Goal: Use online tool/utility: Use online tool/utility

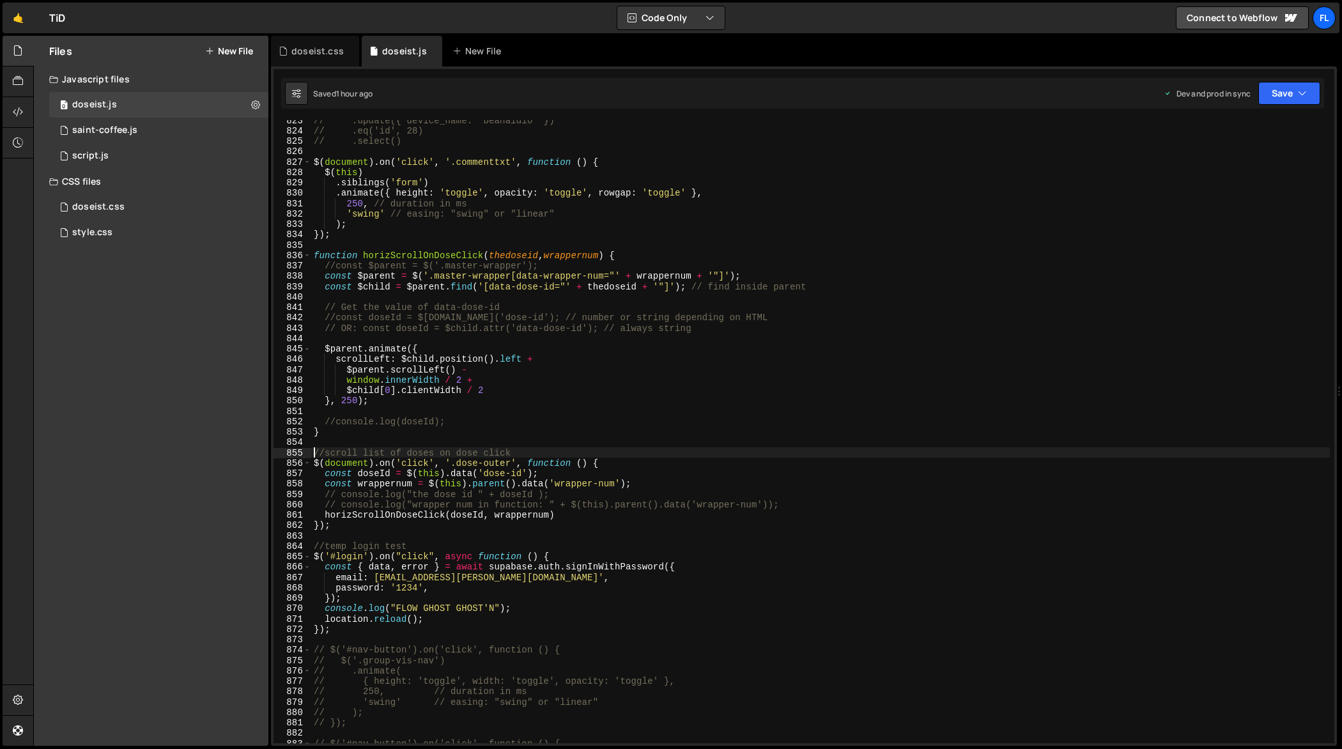
scroll to position [8584, 0]
click at [752, 304] on div "// .update({ device_name: "beanaldio" }) // .eq('id', 28) // .select() $ ( docu…" at bounding box center [821, 437] width 1020 height 645
type textarea "});"
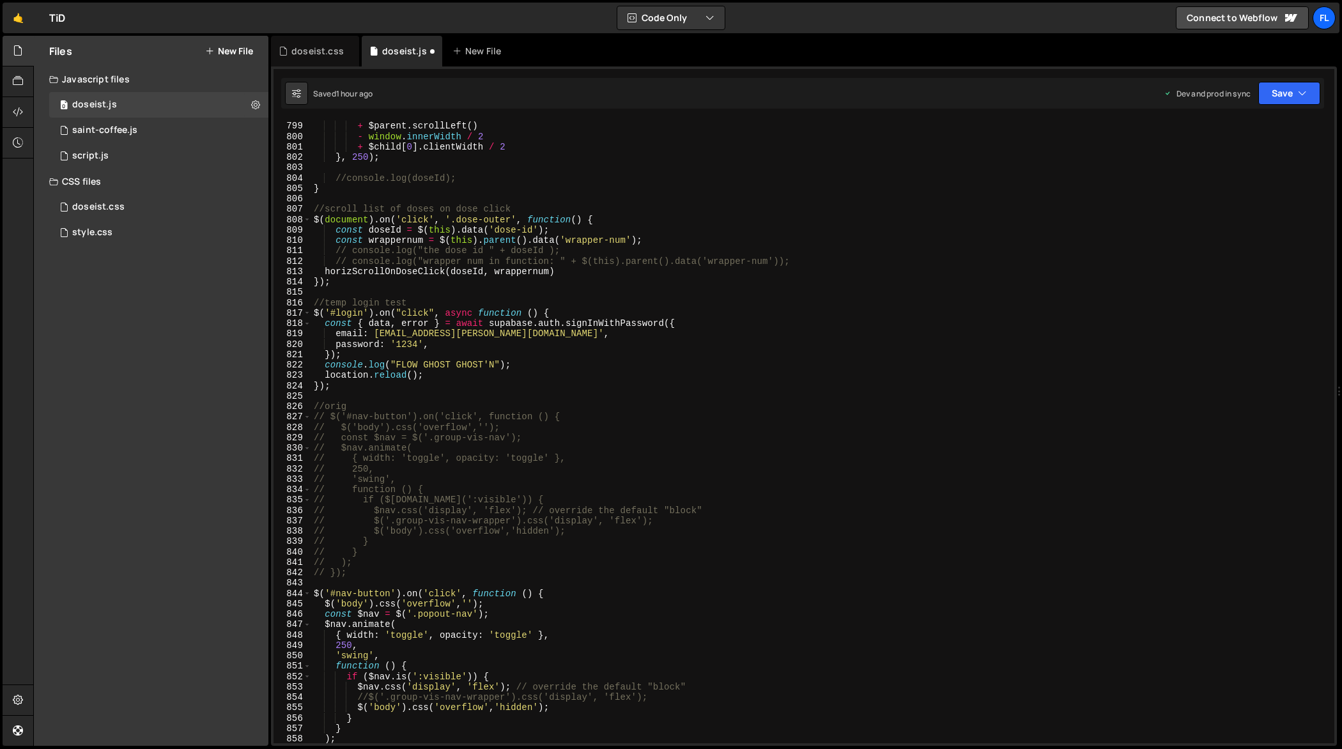
type textarea "// console.log("wrapper num in function: " + $(this).parent().data('wrapper-num…"
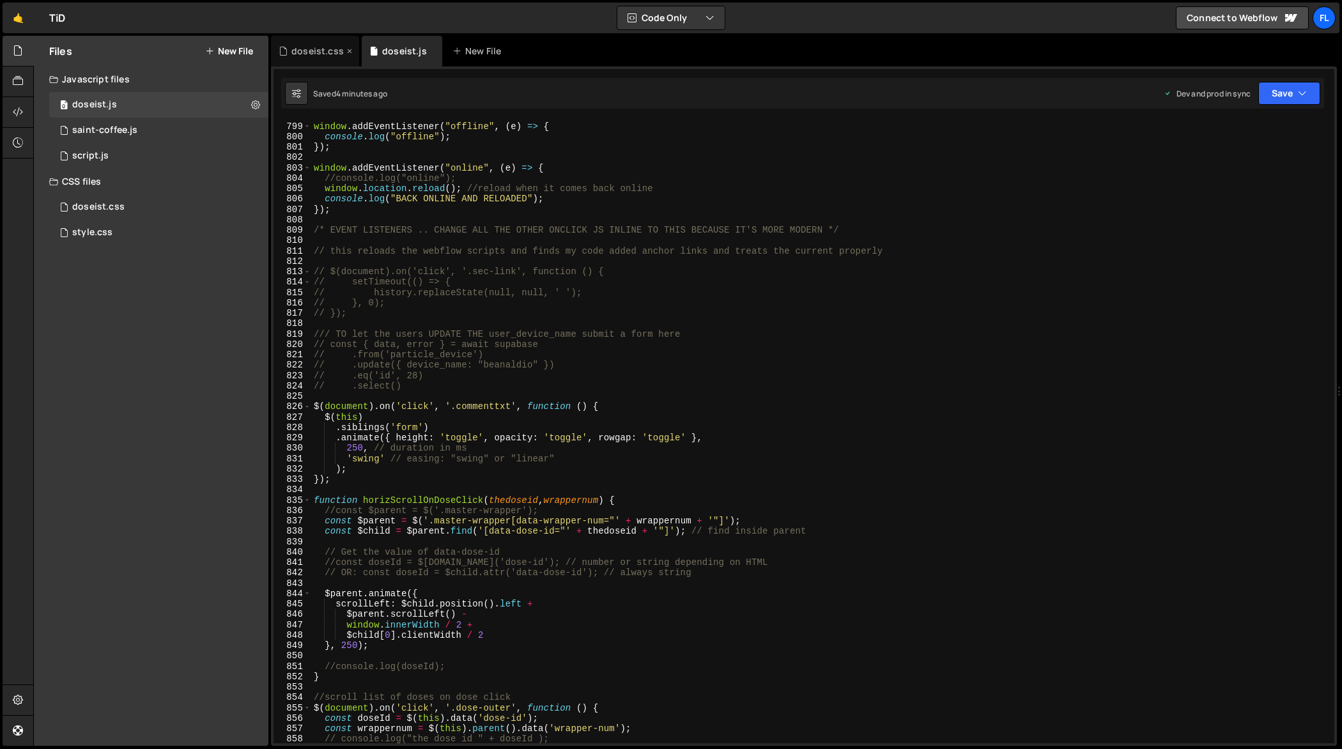
click at [322, 54] on div "doseist.css" at bounding box center [317, 51] width 52 height 13
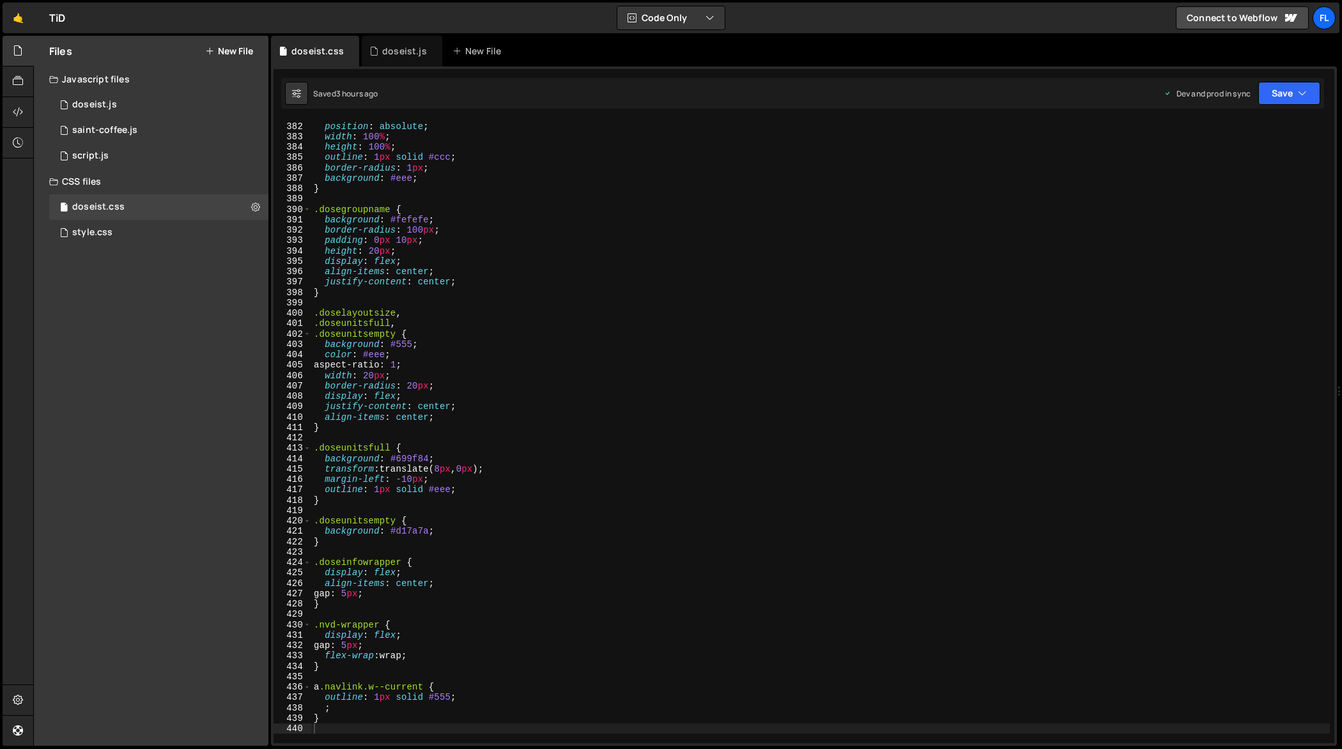
click at [569, 329] on div ".nav-group-vis-empty { position : absolute ; width : 100 % ; height : 100 % ; o…" at bounding box center [821, 433] width 1020 height 645
type textarea "}"
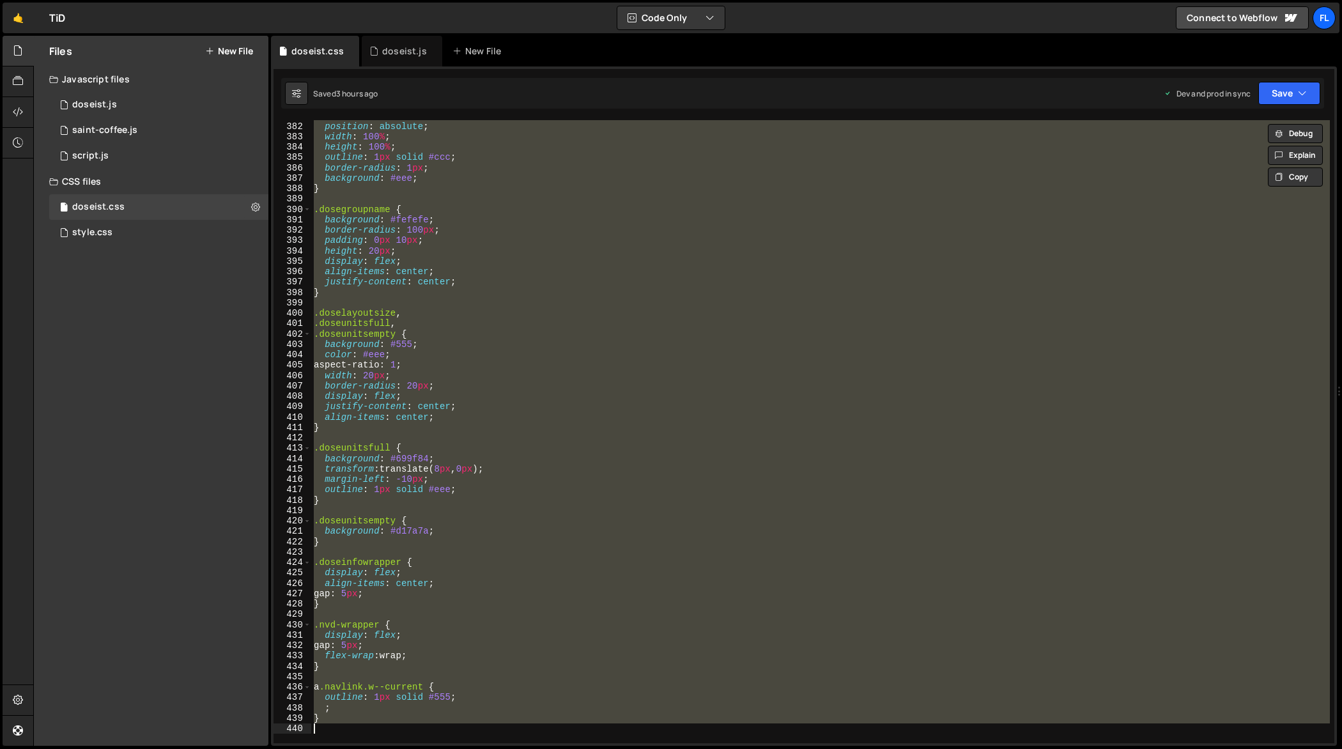
paste textarea
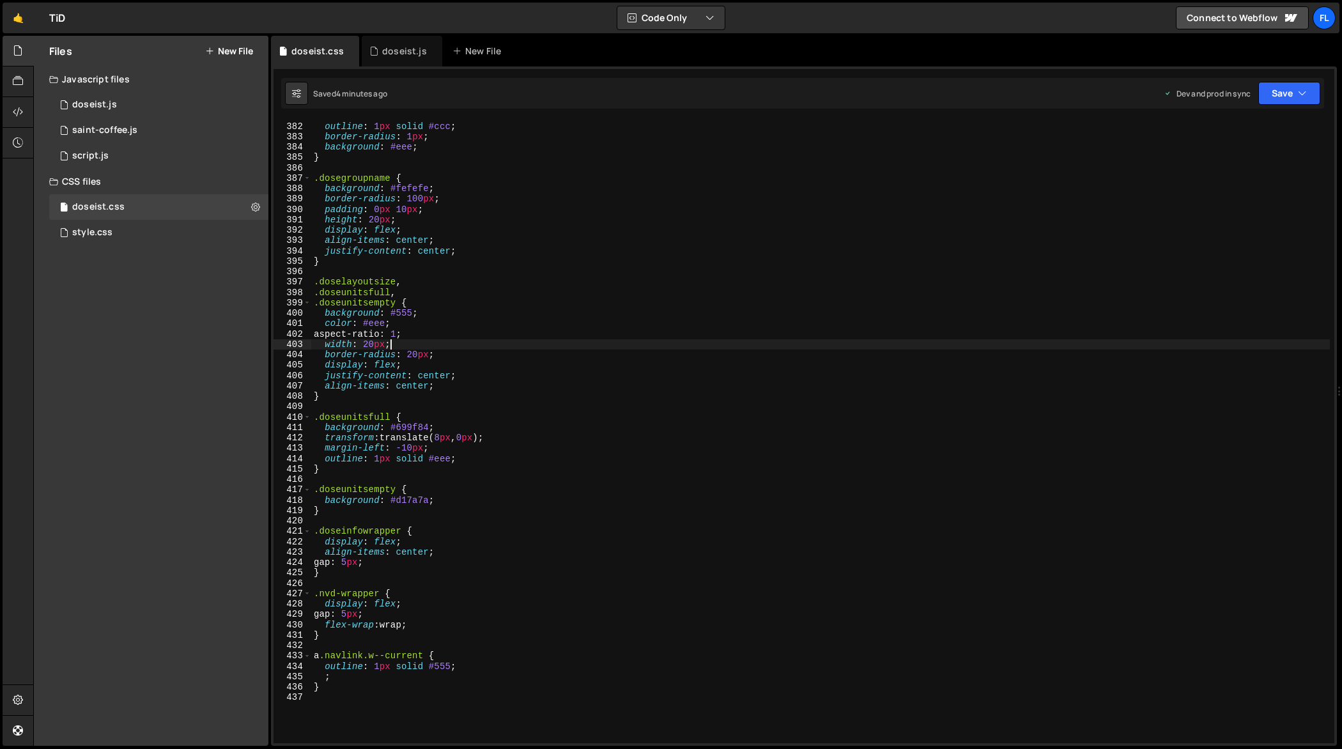
click at [531, 339] on div "height : 100 % ; outline : 1 px solid #ccc ; border-radius : 1 px ; background …" at bounding box center [821, 433] width 1020 height 645
click at [613, 284] on div "height : 100 % ; outline : 1 px solid #ccc ; border-radius : 1 px ; background …" at bounding box center [821, 433] width 1020 height 645
type textarea "}"
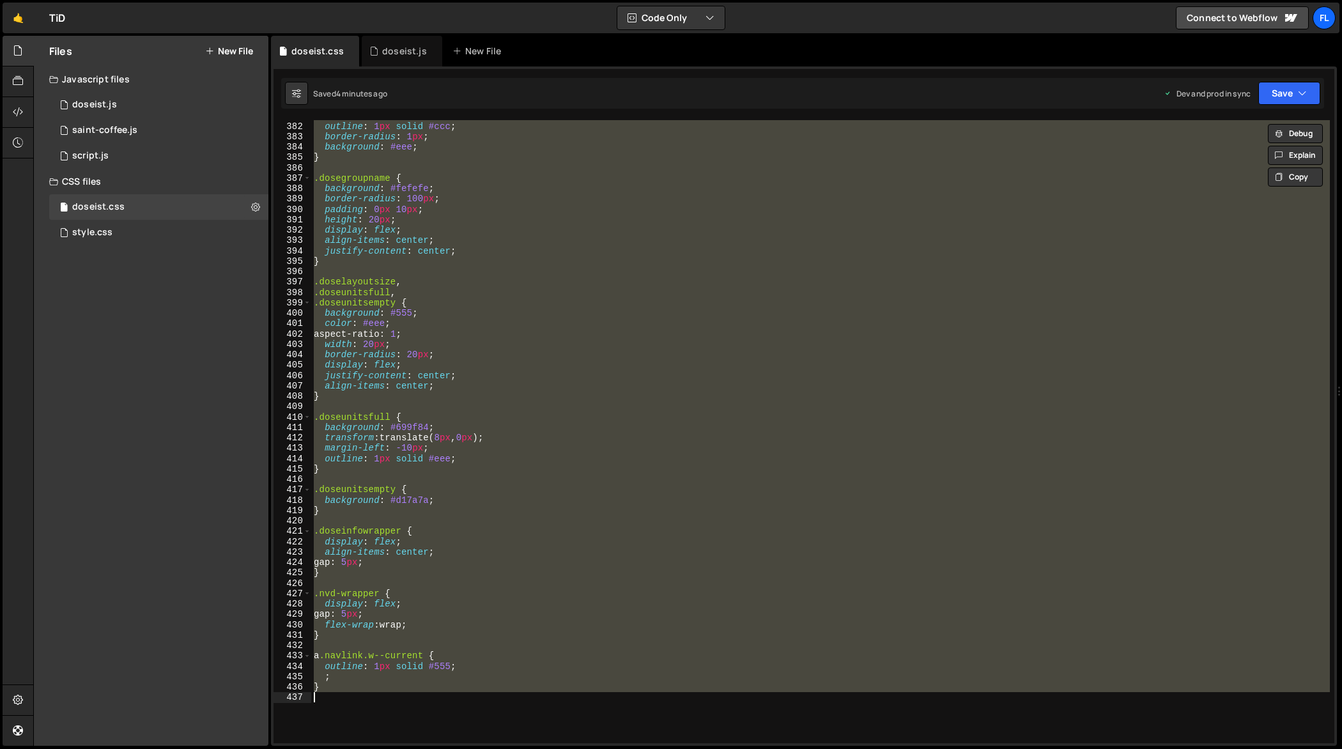
paste textarea
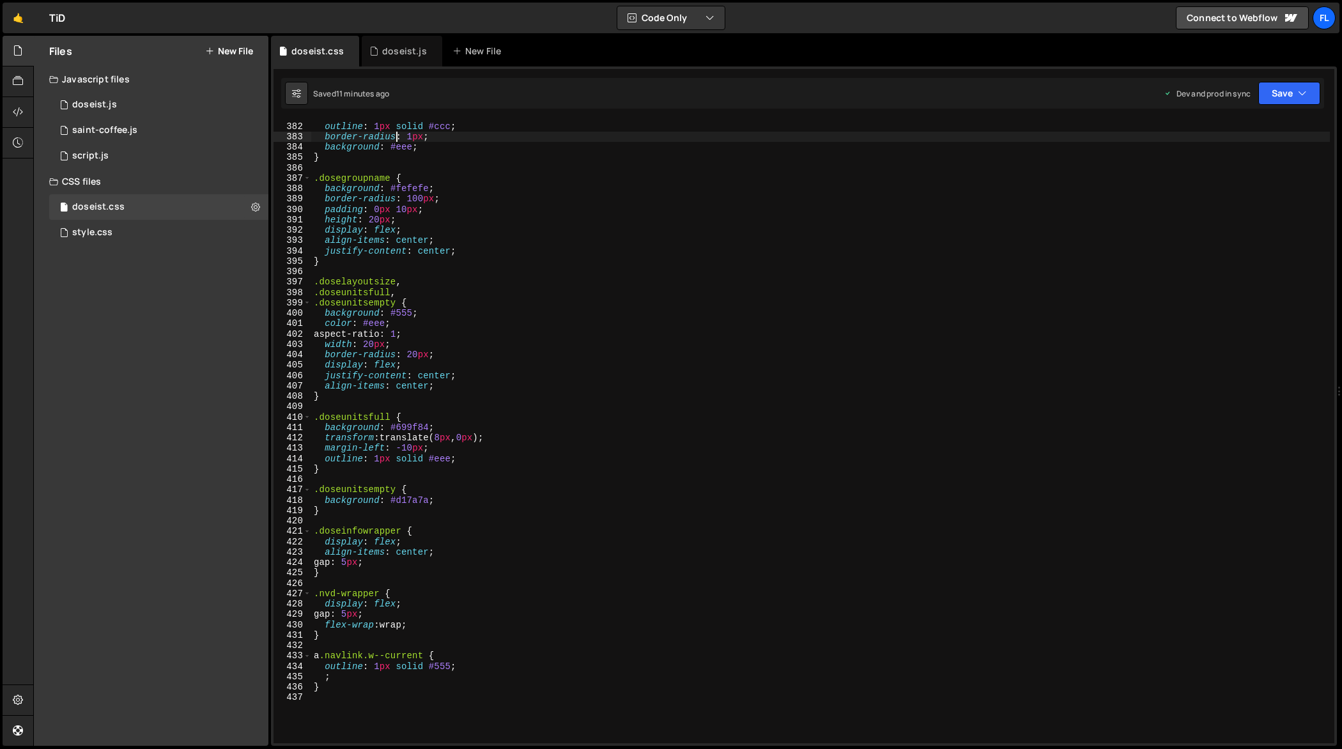
click at [397, 141] on div "height : 100 % ; outline : 1 px solid #ccc ; border-radius : 1 px ; background …" at bounding box center [821, 433] width 1020 height 645
type textarea "}"
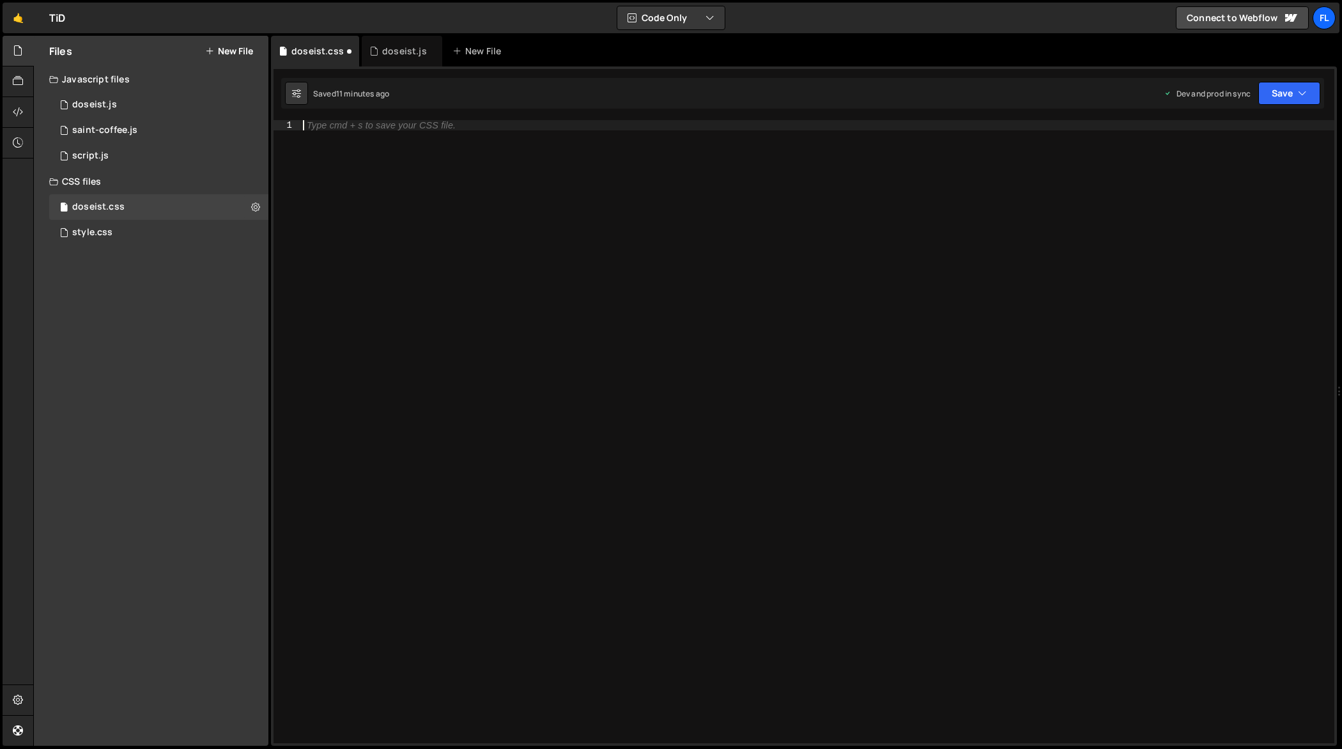
scroll to position [4153, 0]
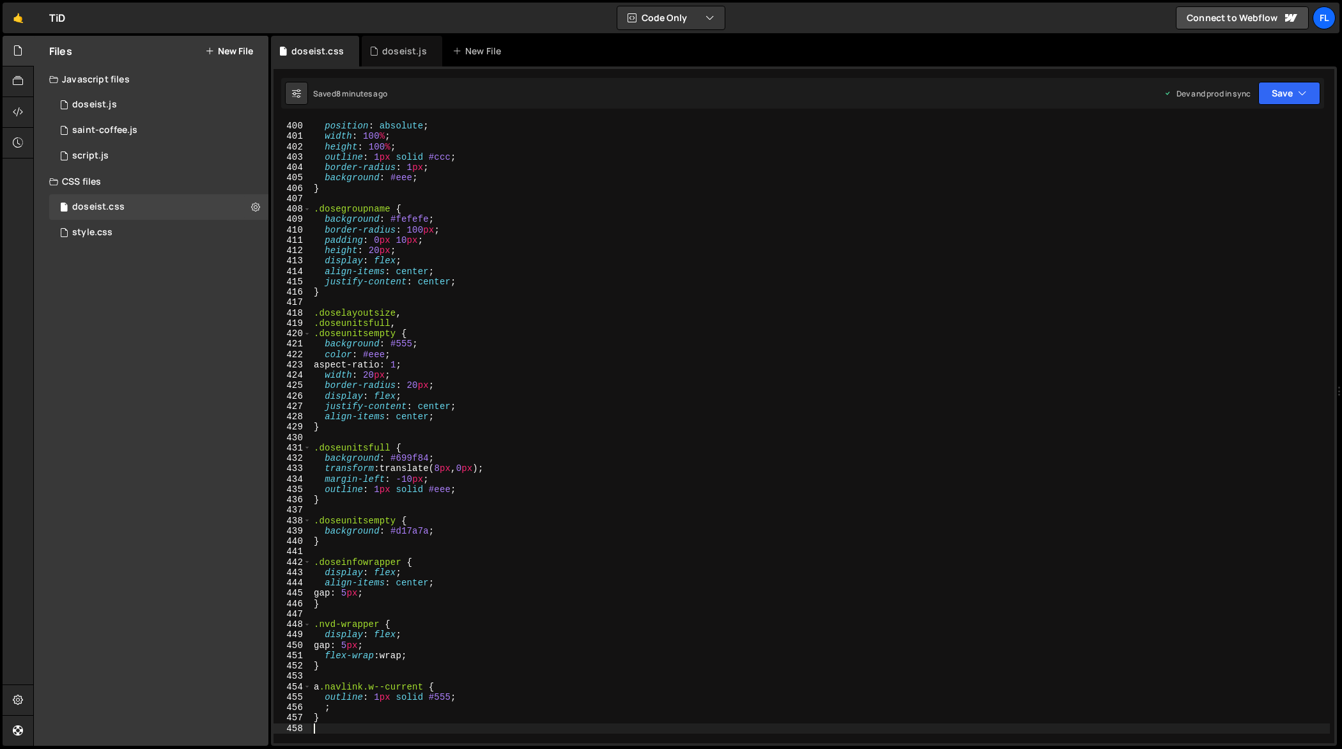
click at [548, 279] on div ".nav-group-vis-empty { position : absolute ; width : 100 % ; height : 100 % ; o…" at bounding box center [821, 433] width 1020 height 645
type textarea "}"
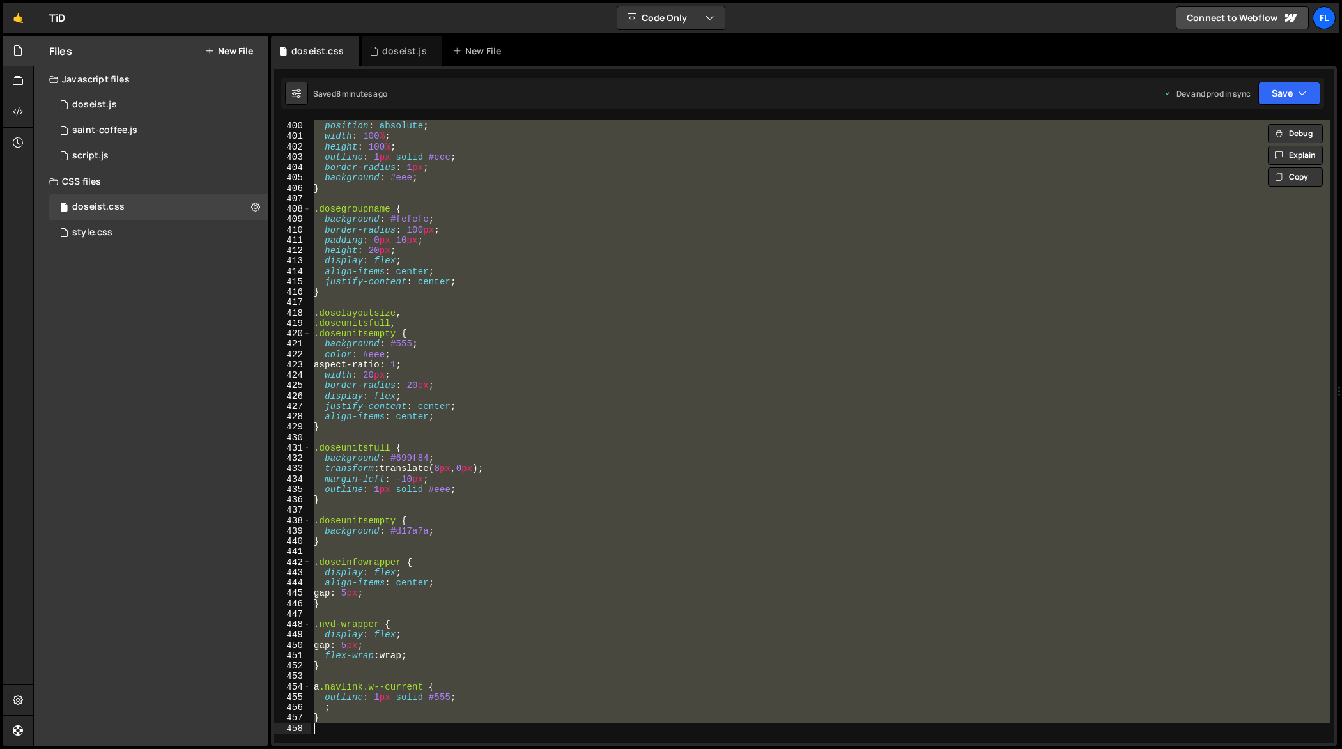
paste textarea
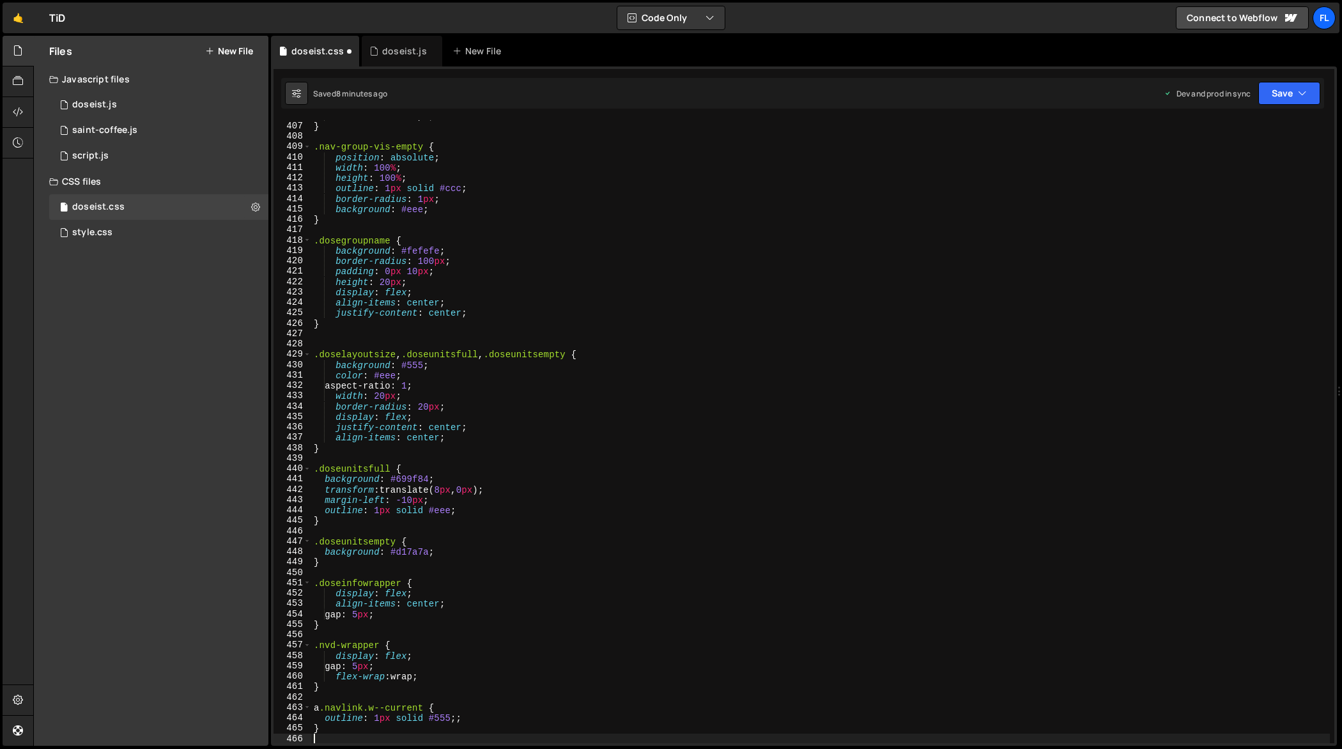
scroll to position [4226, 0]
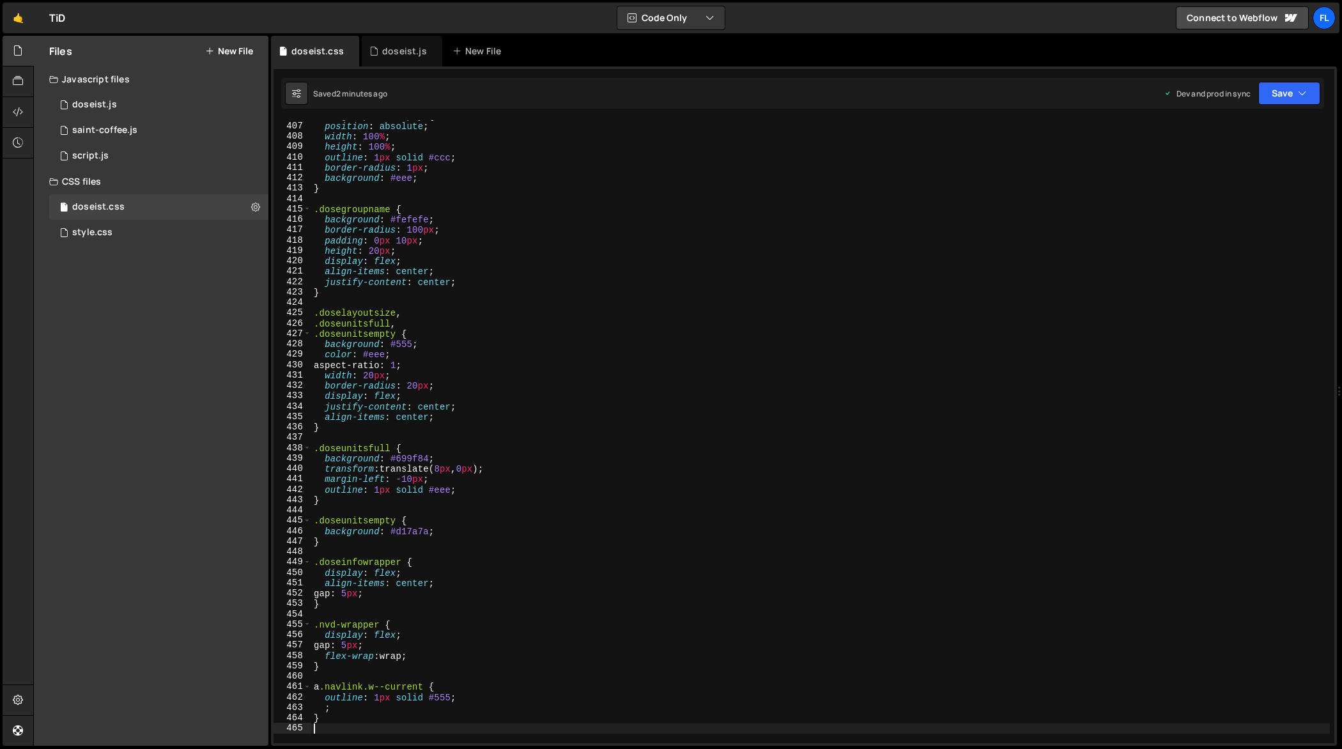
click at [515, 228] on div ".nav-group-vis-empty { position : absolute ; width : 100 % ; height : 100 % ; o…" at bounding box center [821, 433] width 1020 height 645
type textarea "}"
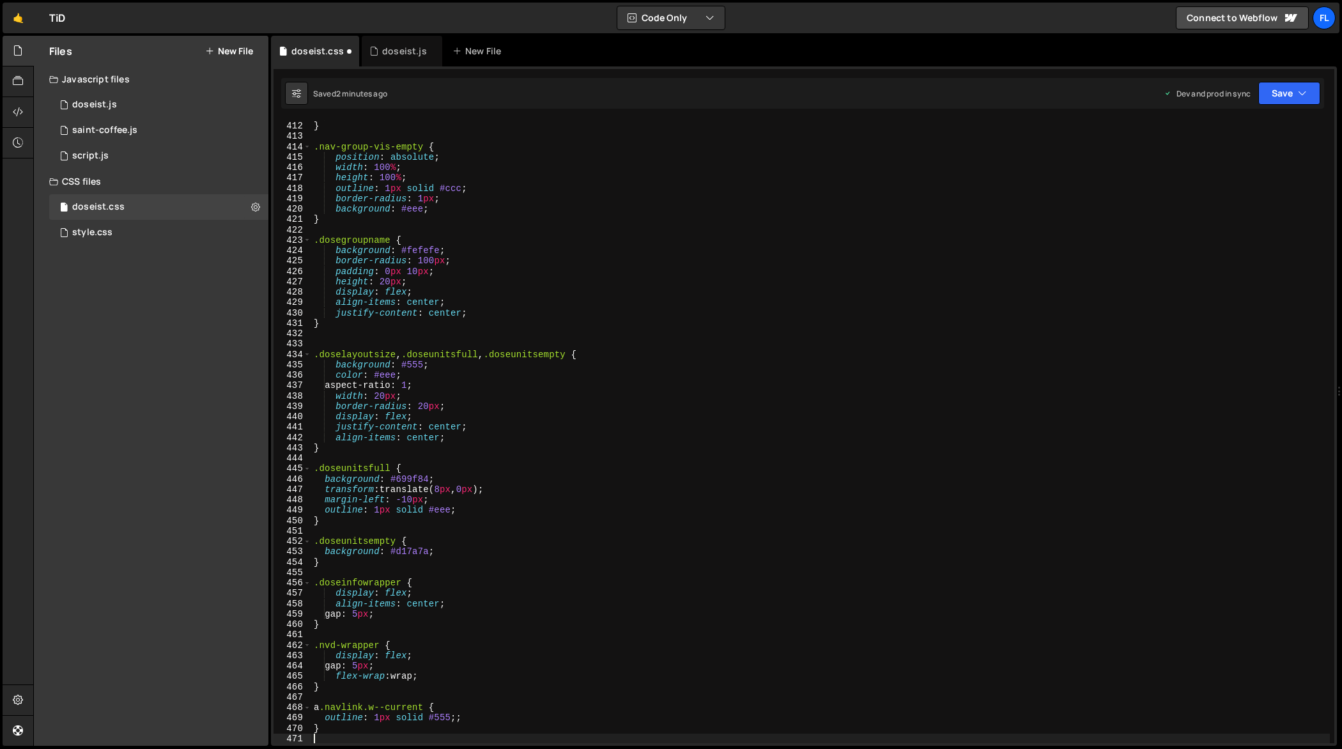
scroll to position [4278, 0]
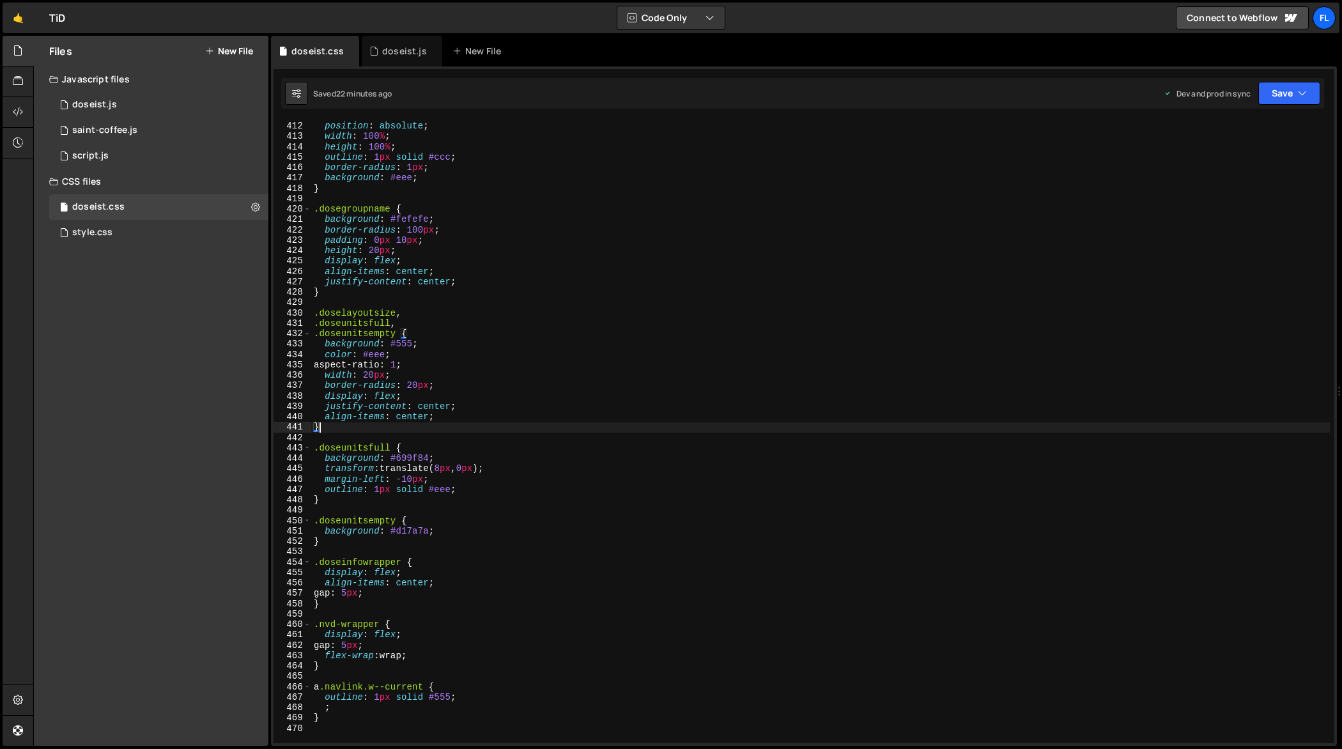
click at [513, 423] on div ".nav-group-vis-empty { position : absolute ; width : 100 % ; height : 100 % ; o…" at bounding box center [821, 433] width 1020 height 645
type textarea "}"
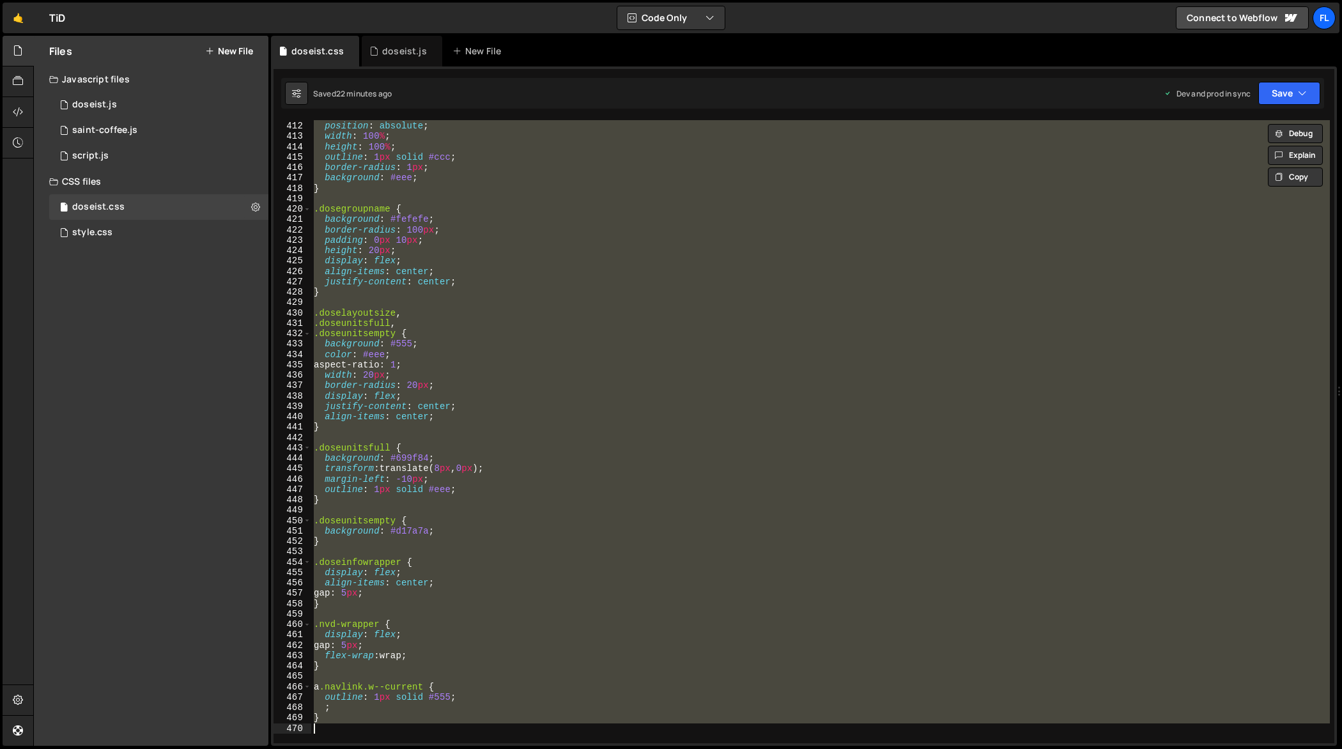
paste textarea
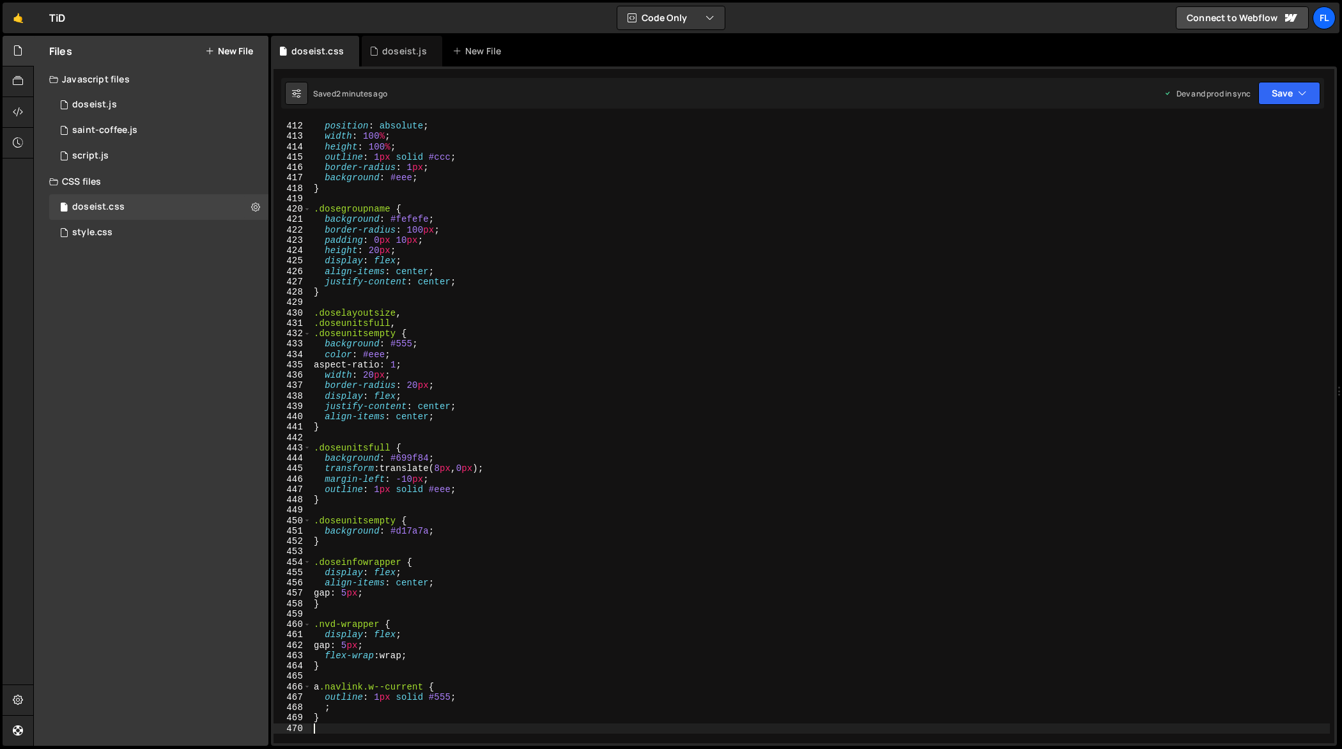
click at [456, 446] on div ".nav-group-vis-empty { position : absolute ; width : 100 % ; height : 100 % ; o…" at bounding box center [821, 433] width 1020 height 645
type textarea "}"
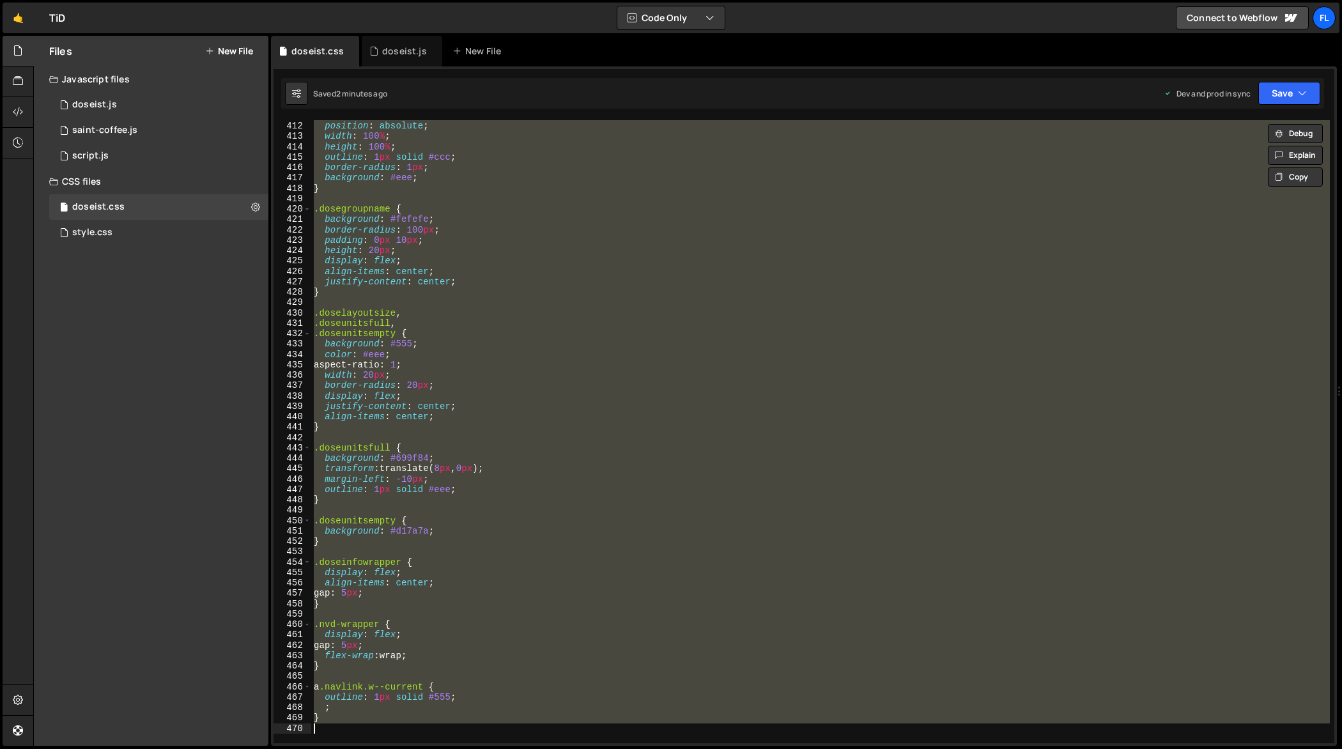
paste textarea
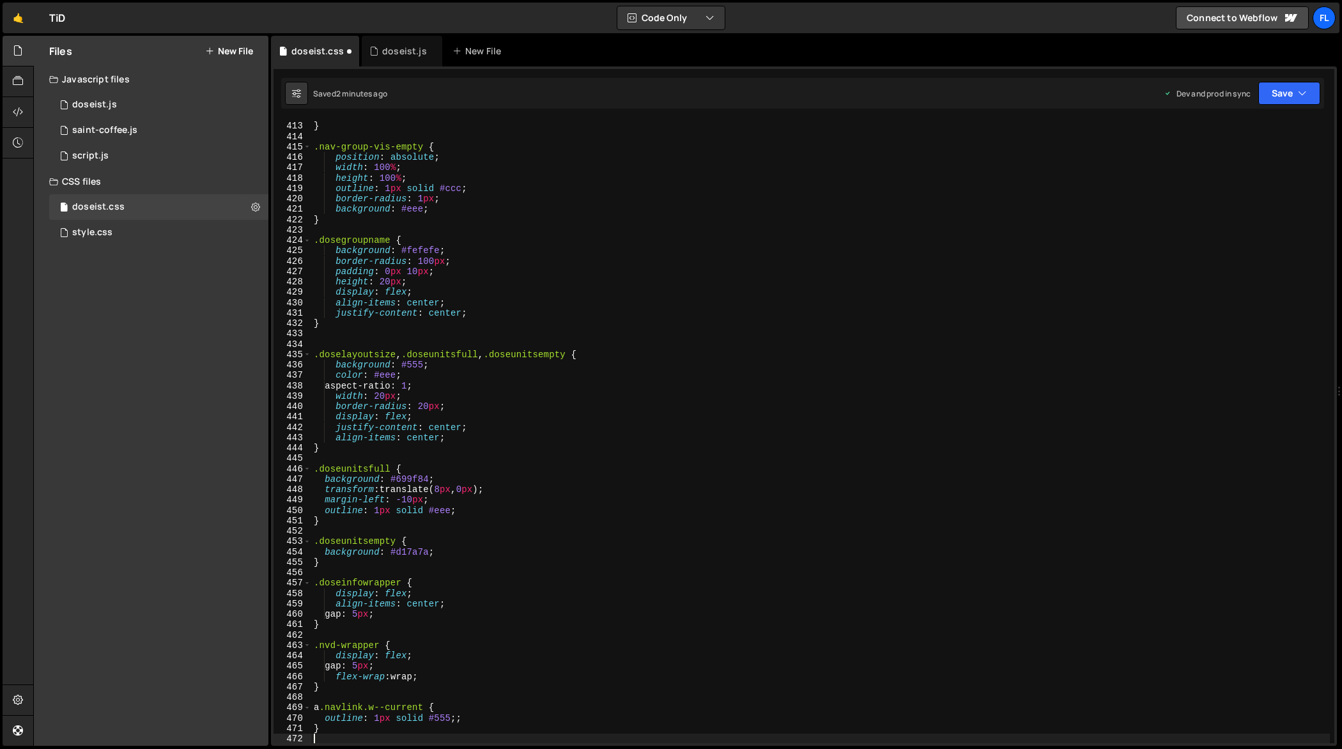
scroll to position [4289, 0]
